Goal: Connect with others: Connect with others

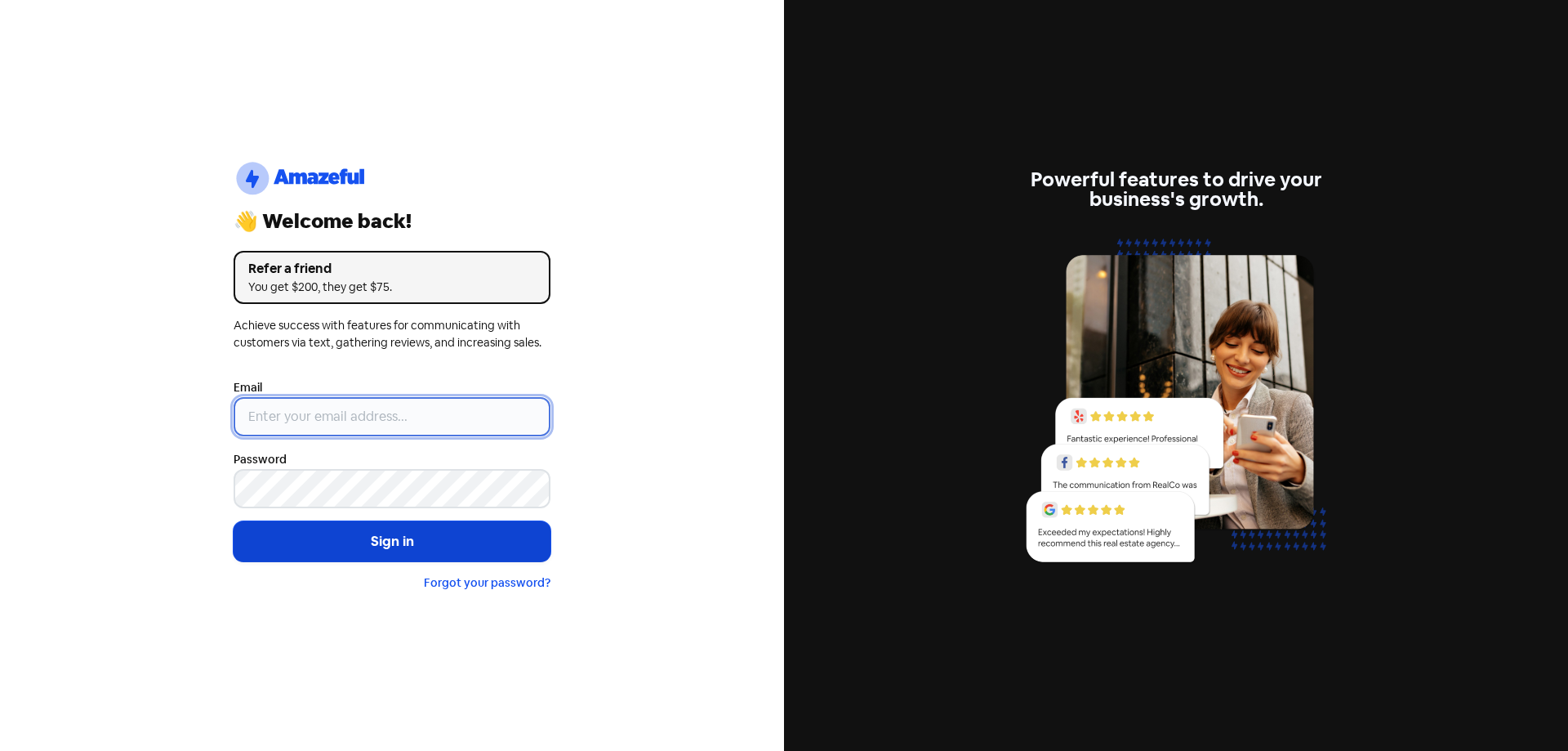
type input "[EMAIL_ADDRESS][DOMAIN_NAME]"
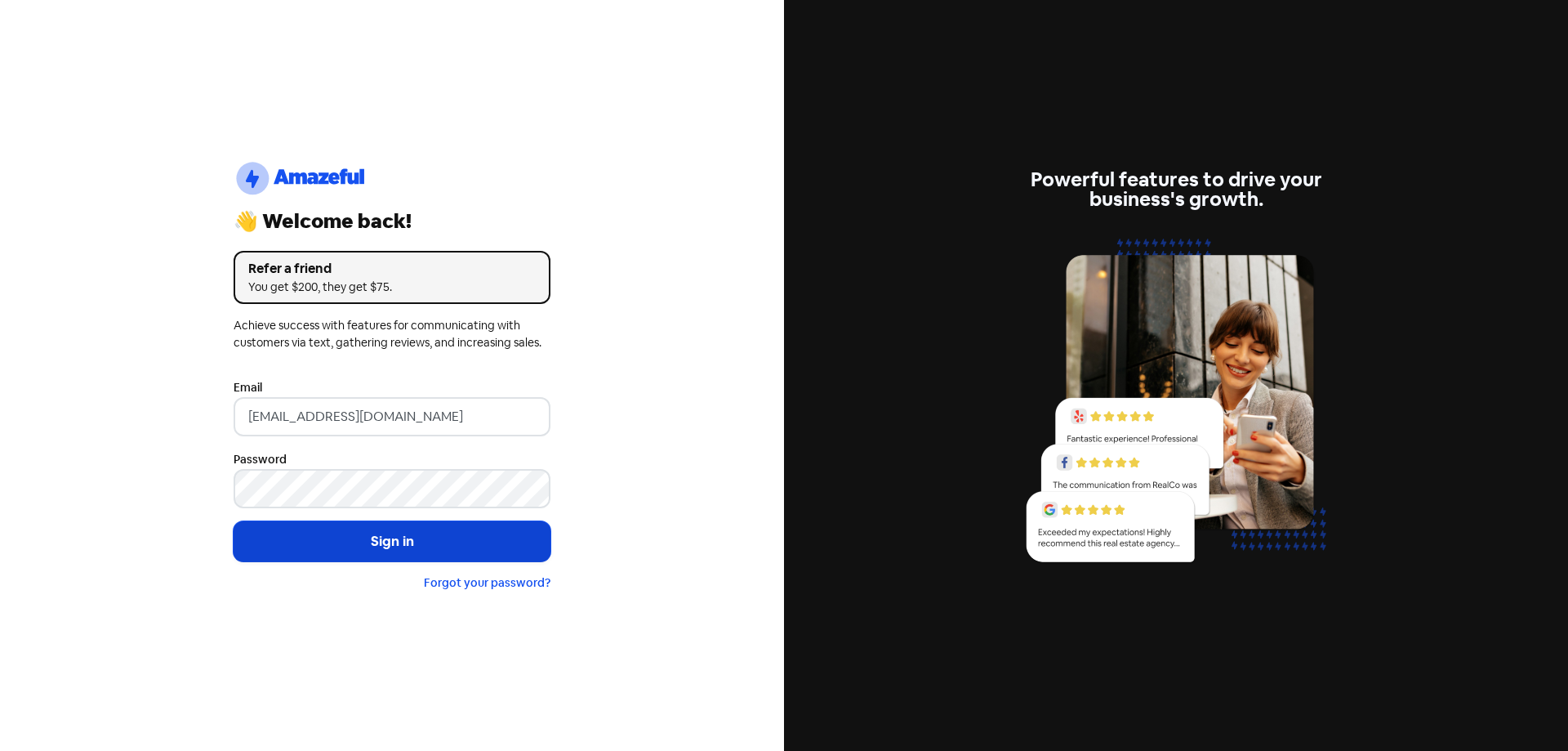
click at [430, 532] on button "Sign in" at bounding box center [392, 541] width 317 height 41
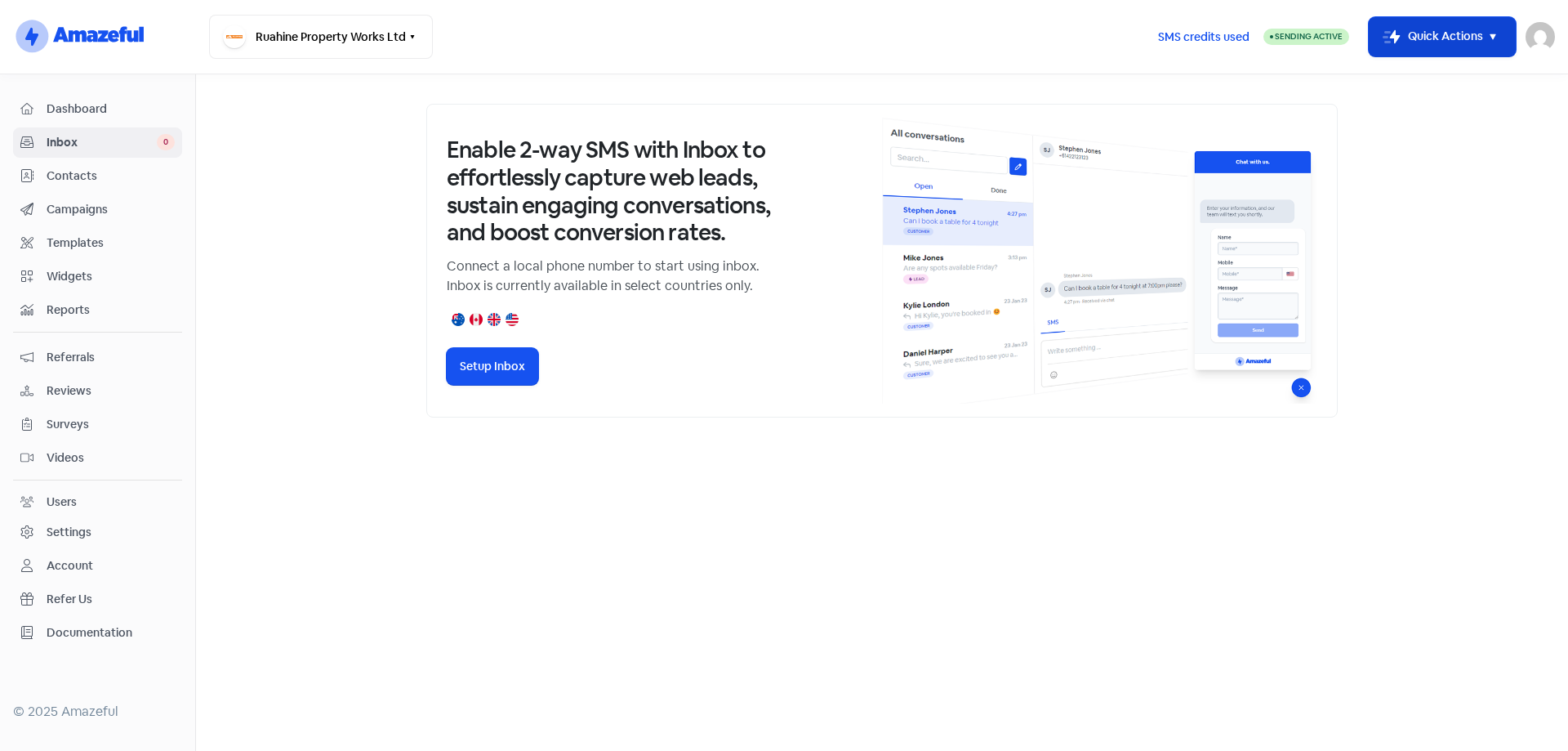
click at [1490, 39] on icon "button" at bounding box center [1492, 36] width 19 height 19
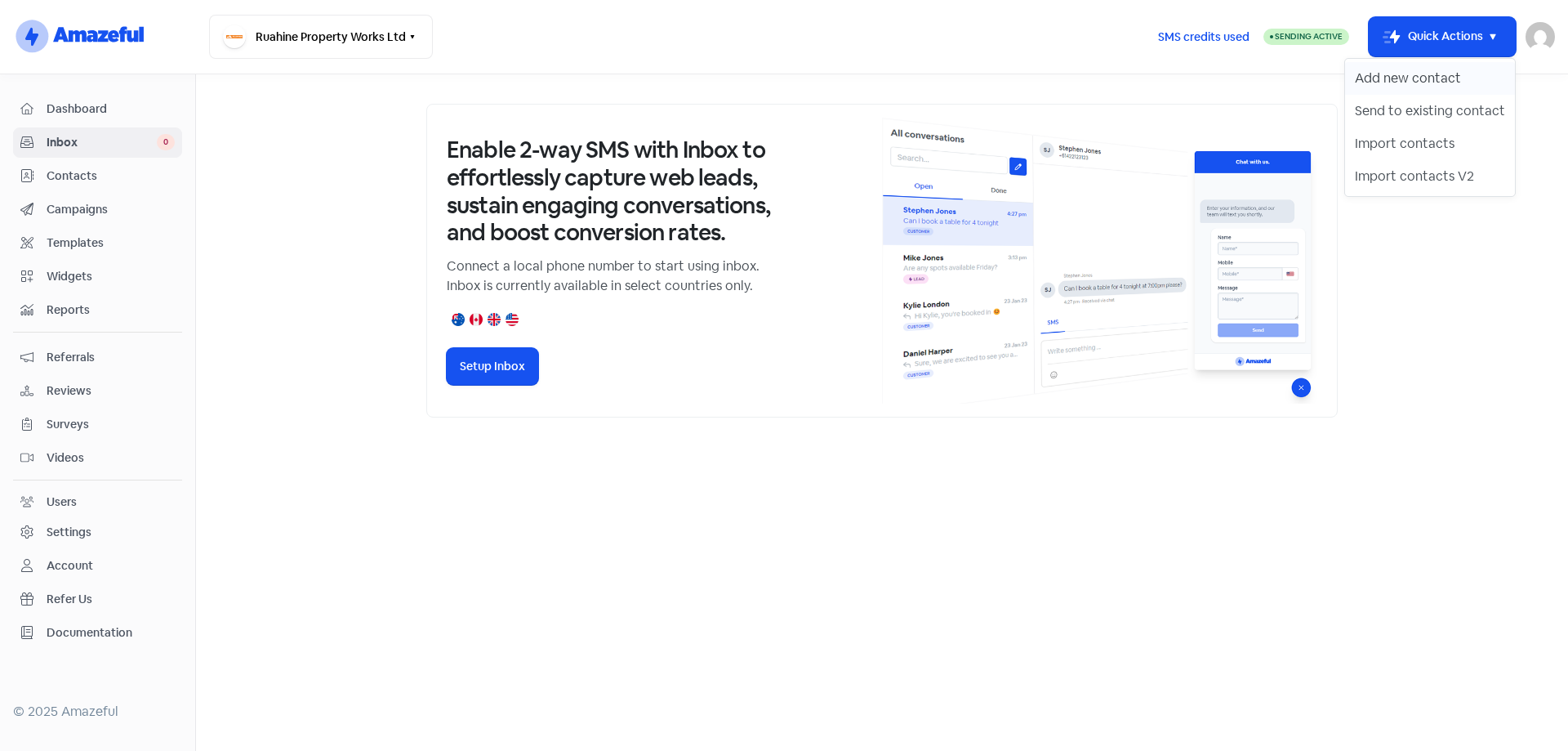
click at [1453, 76] on button "Add new contact" at bounding box center [1430, 78] width 169 height 33
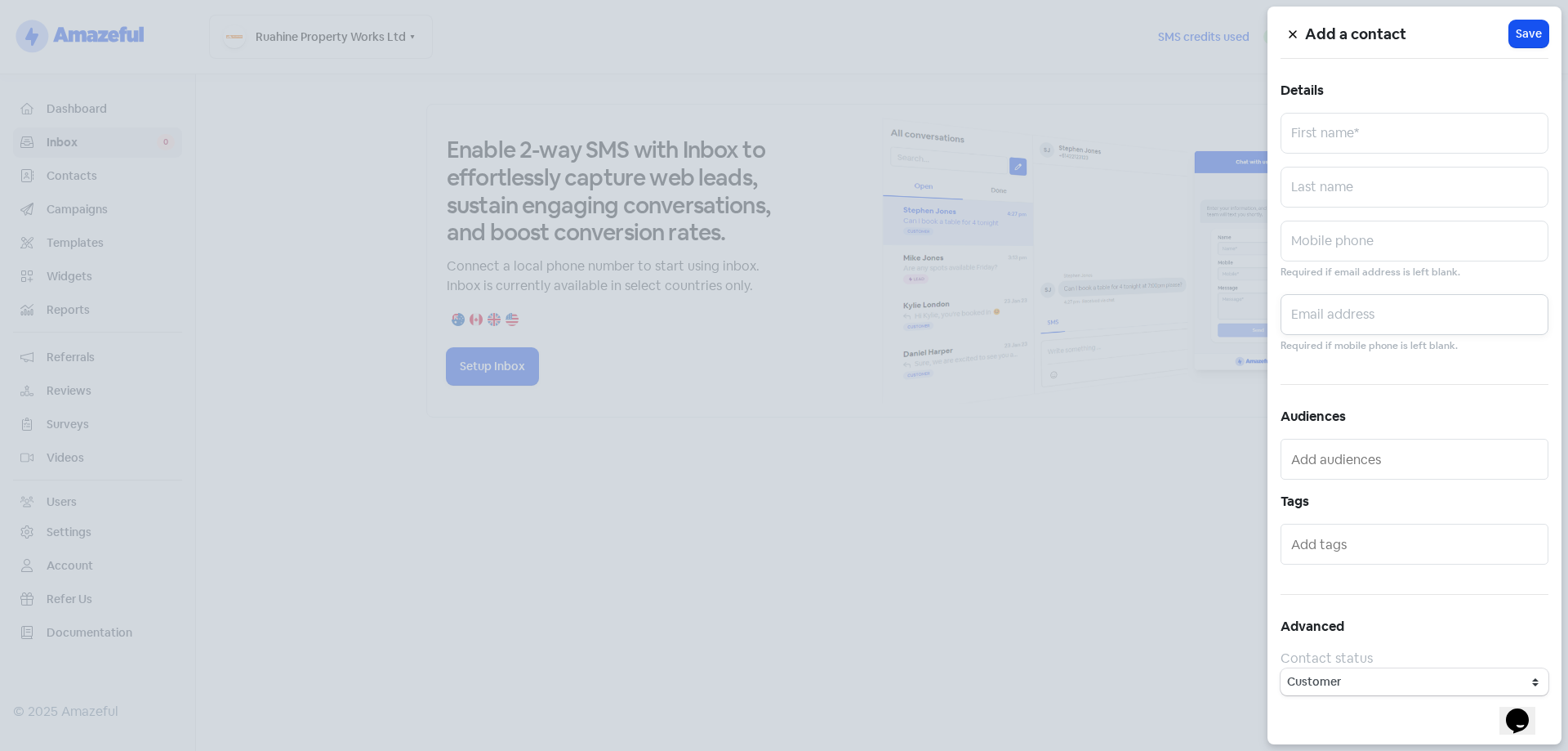
click at [1350, 323] on input "text" at bounding box center [1414, 314] width 268 height 41
paste input "[EMAIL_ADDRESS][DOMAIN_NAME]"
type input "[EMAIL_ADDRESS][DOMAIN_NAME]"
click at [1364, 131] on input "text" at bounding box center [1414, 133] width 268 height 41
type input "[PERSON_NAME]"
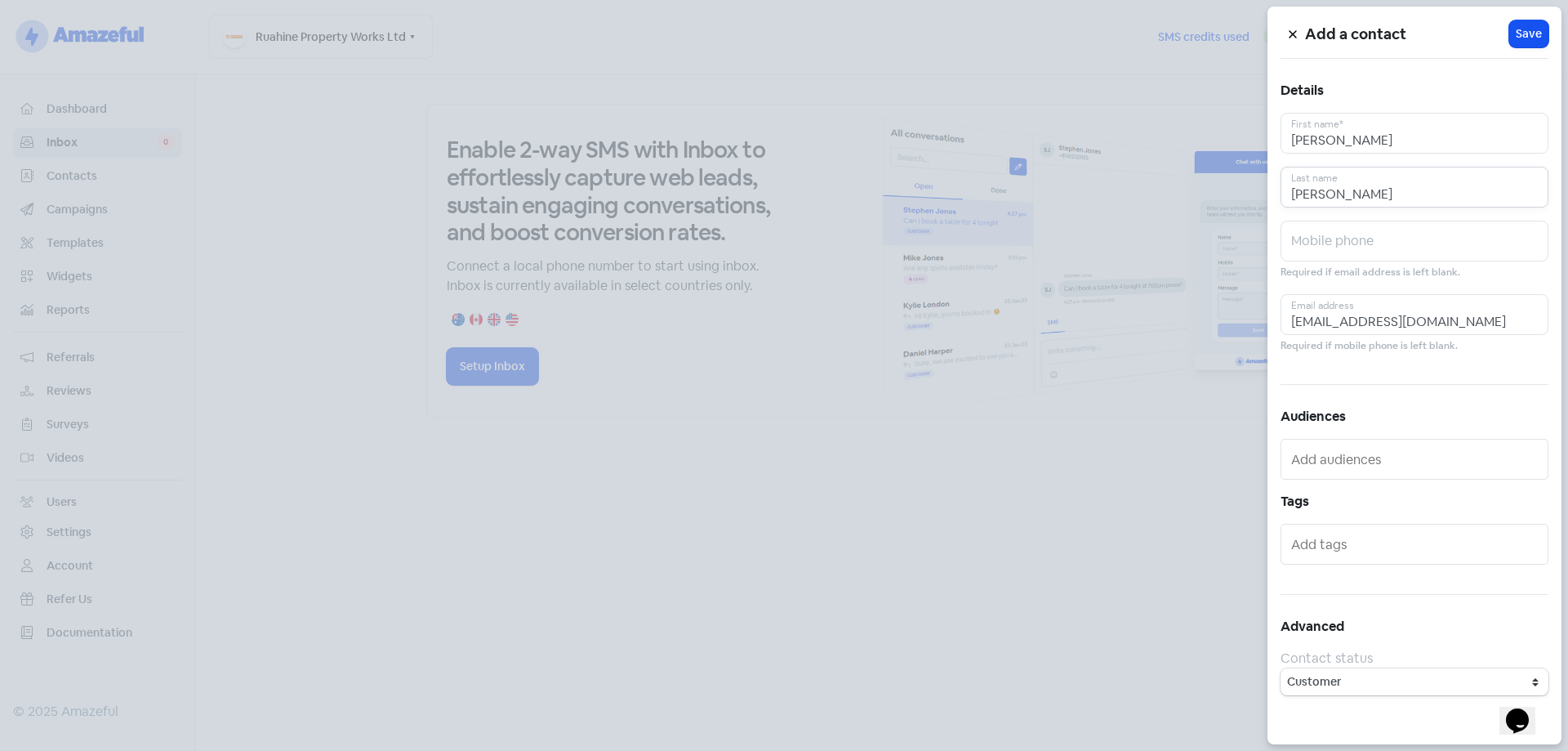
type input "[PERSON_NAME]"
click at [1373, 137] on input "[PERSON_NAME]" at bounding box center [1414, 133] width 268 height 41
type input "[PERSON_NAME] & [PERSON_NAME]"
click at [1527, 23] on button "Icon For Loading Save" at bounding box center [1529, 34] width 39 height 27
